Goal: Transaction & Acquisition: Register for event/course

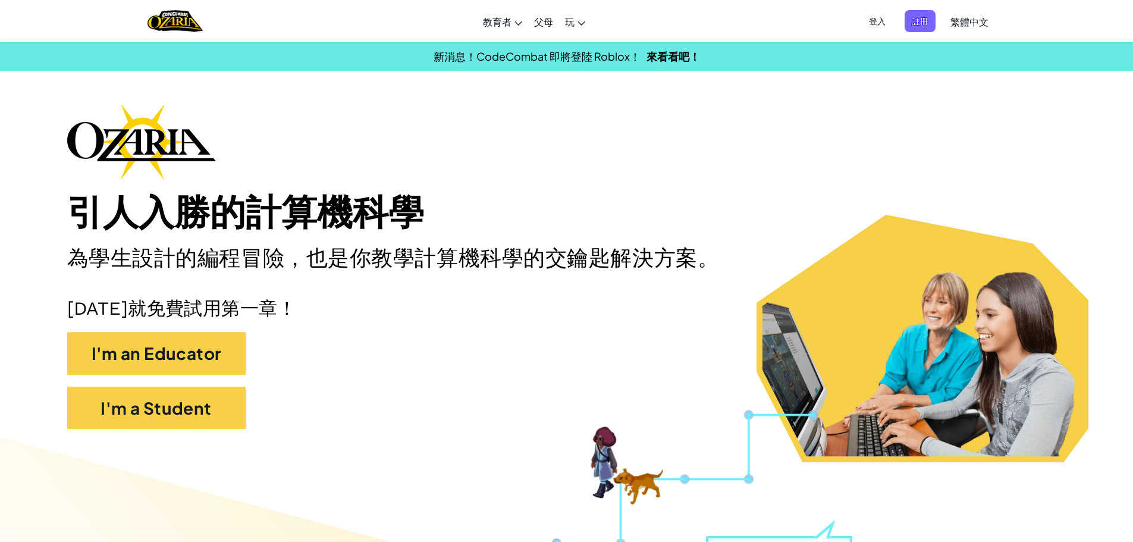
click at [961, 20] on span "繁體中文" at bounding box center [970, 21] width 38 height 12
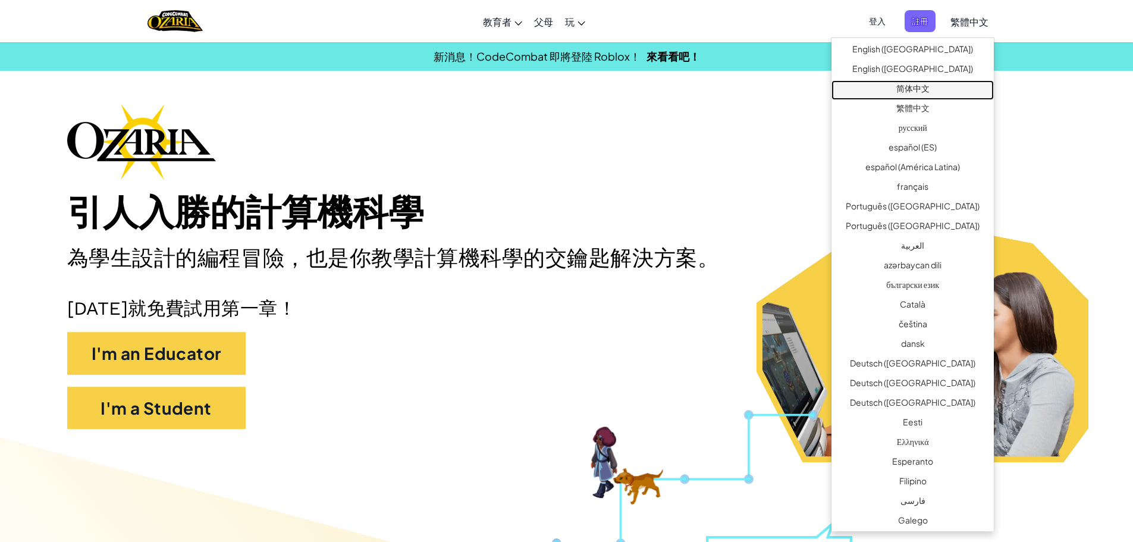
click at [936, 94] on link "简体中文" at bounding box center [913, 90] width 162 height 20
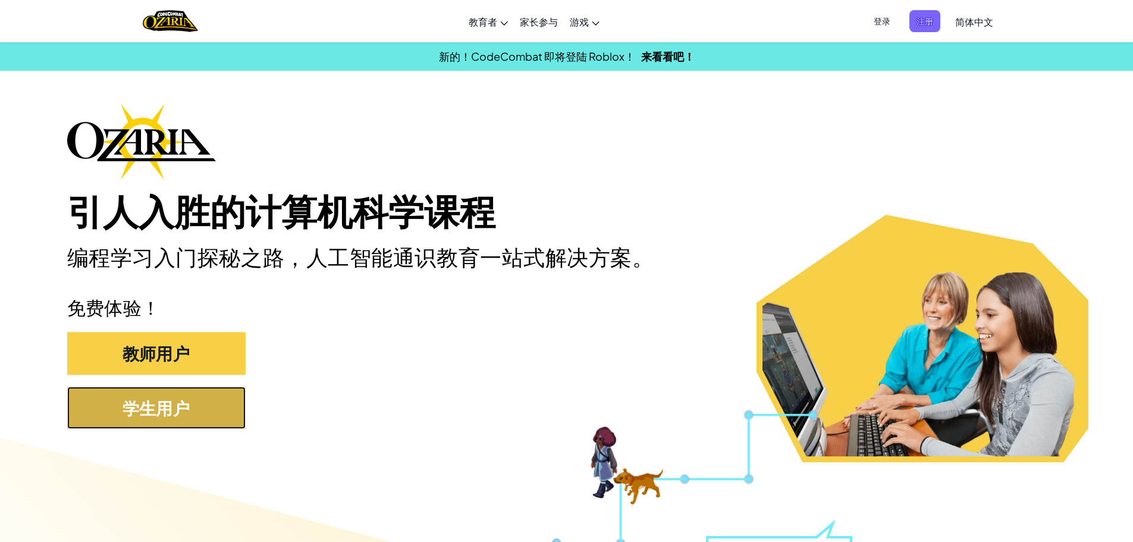
click at [196, 397] on button "学生用户" at bounding box center [156, 408] width 178 height 43
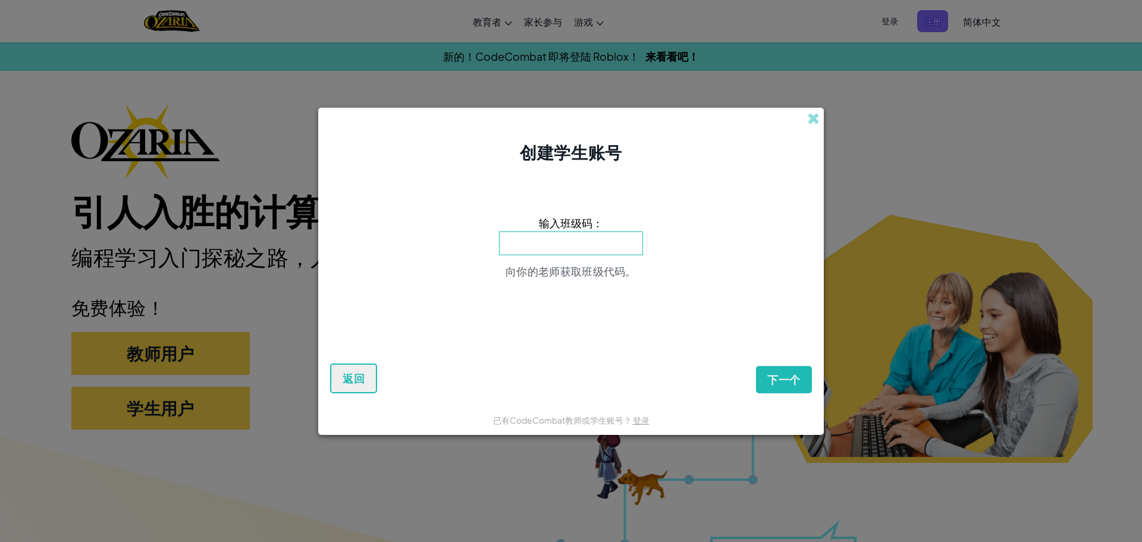
click at [807, 110] on div "创建学生账号" at bounding box center [571, 136] width 506 height 57
click at [812, 115] on span at bounding box center [813, 118] width 12 height 12
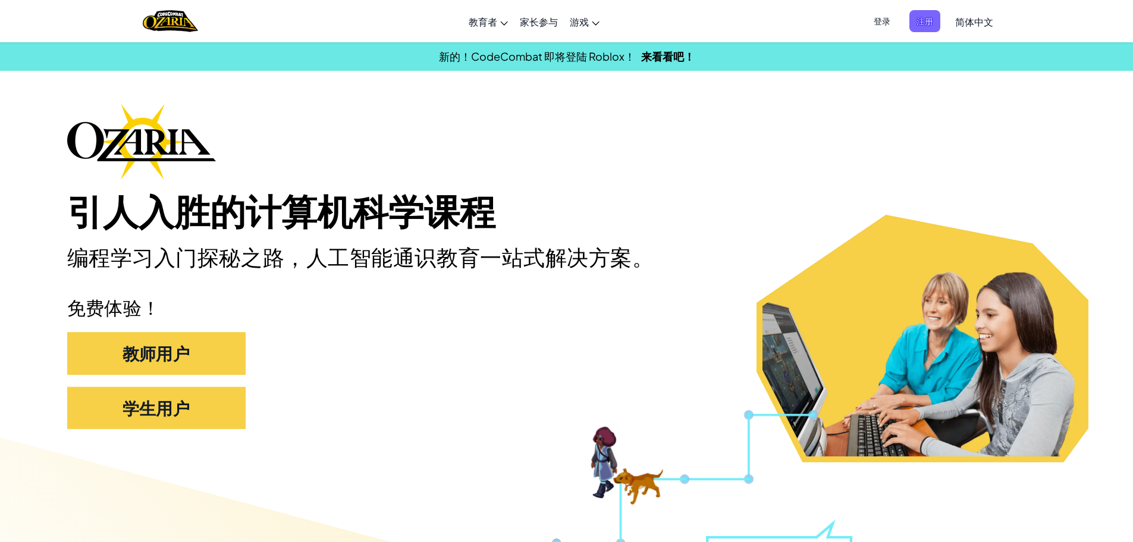
click at [885, 22] on span "登录" at bounding box center [882, 21] width 31 height 22
